Goal: Information Seeking & Learning: Check status

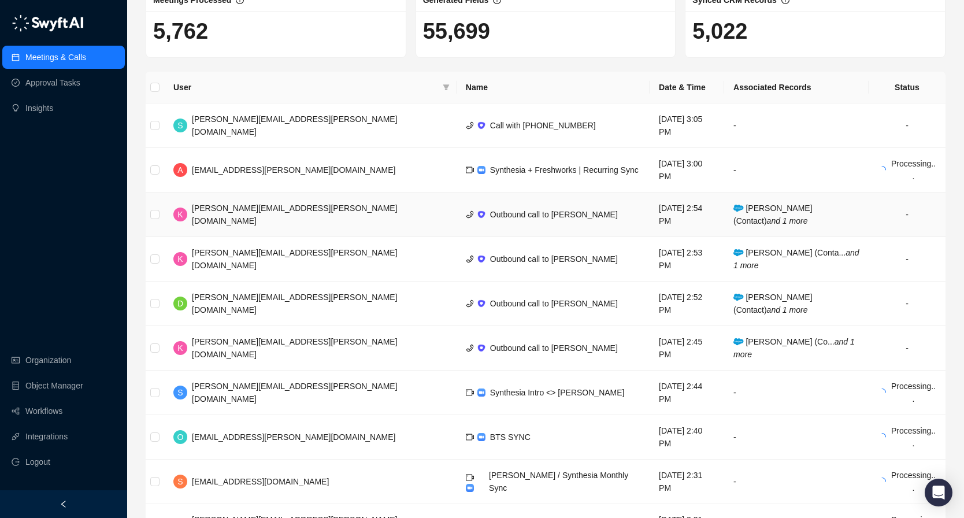
scroll to position [72, 0]
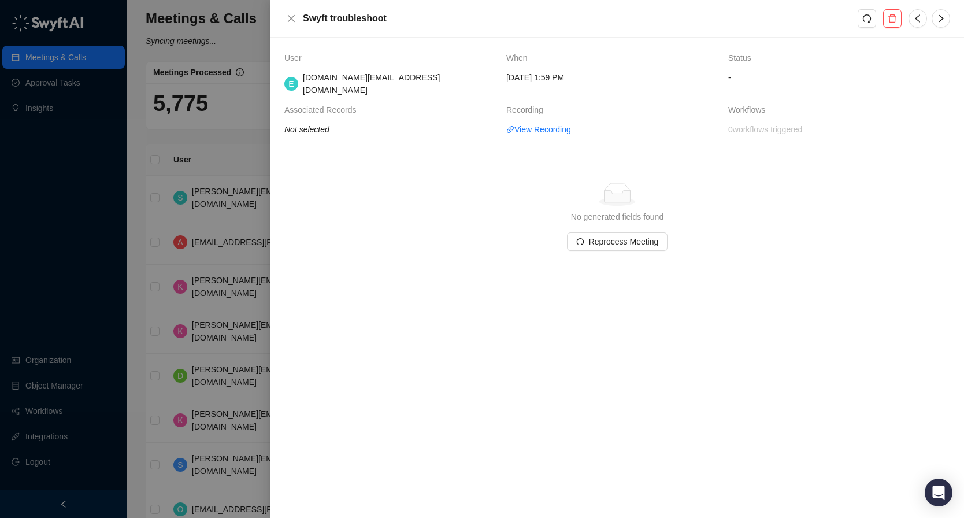
click at [425, 280] on div "User When Status E elliot.link@synthesia.io Tuesday, 09/23/25, 1:59 PM - Associ…" at bounding box center [617, 278] width 694 height 480
click at [532, 123] on link "View Recording" at bounding box center [538, 129] width 65 height 13
click at [618, 210] on div "No generated fields found" at bounding box center [617, 216] width 101 height 13
click at [427, 88] on td "E elliot.link@synthesia.io" at bounding box center [395, 87] width 222 height 32
